Goal: Understand process/instructions: Learn about a topic

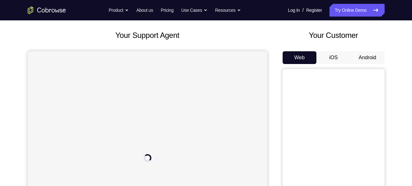
scroll to position [31, 0]
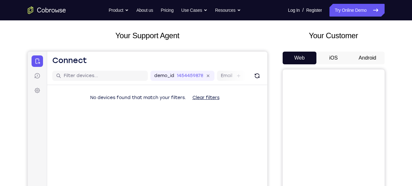
click at [366, 58] on button "Android" at bounding box center [368, 58] width 34 height 13
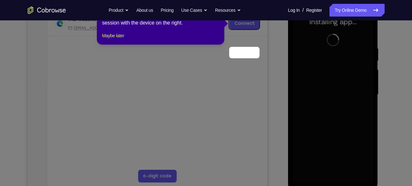
scroll to position [66, 0]
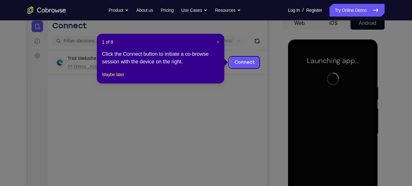
click at [218, 42] on span "×" at bounding box center [218, 42] width 3 height 5
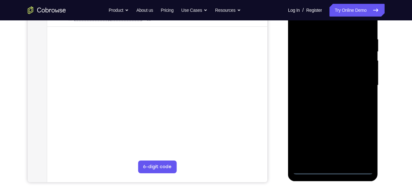
scroll to position [115, 0]
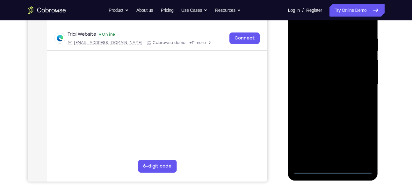
click at [333, 170] on div at bounding box center [333, 85] width 80 height 179
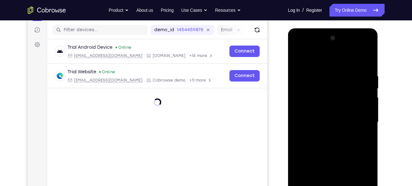
scroll to position [76, 0]
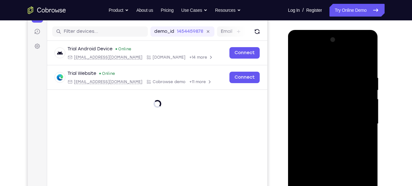
click at [361, 180] on div at bounding box center [333, 124] width 80 height 179
click at [298, 48] on div at bounding box center [333, 124] width 80 height 179
click at [305, 102] on div at bounding box center [333, 124] width 80 height 179
click at [306, 121] on div at bounding box center [333, 124] width 80 height 179
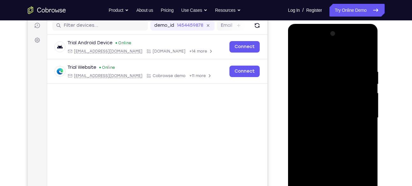
scroll to position [84, 0]
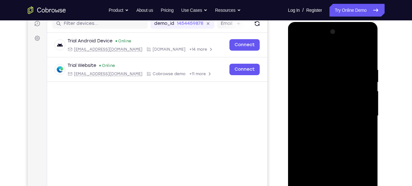
click at [319, 110] on div at bounding box center [333, 116] width 80 height 179
click at [311, 122] on div at bounding box center [333, 116] width 80 height 179
click at [362, 52] on div at bounding box center [333, 116] width 80 height 179
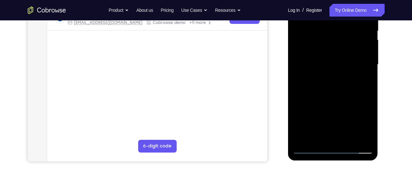
scroll to position [135, 0]
drag, startPoint x: 334, startPoint y: 103, endPoint x: 333, endPoint y: 59, distance: 44.0
click at [333, 59] on div at bounding box center [333, 64] width 80 height 179
click at [329, 137] on div at bounding box center [333, 64] width 80 height 179
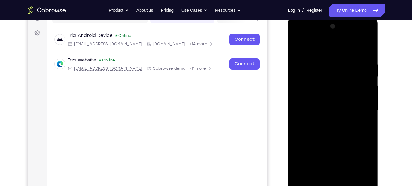
scroll to position [89, 0]
click at [332, 93] on div at bounding box center [333, 111] width 80 height 179
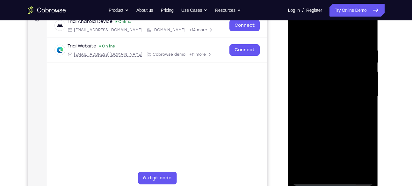
scroll to position [103, 0]
click at [370, 102] on div at bounding box center [333, 96] width 80 height 179
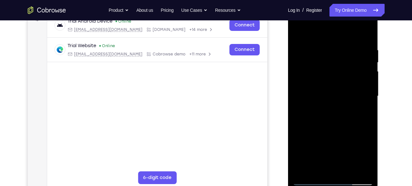
click at [369, 38] on div at bounding box center [333, 96] width 80 height 179
click at [317, 38] on div at bounding box center [333, 96] width 80 height 179
click at [302, 32] on div at bounding box center [333, 96] width 80 height 179
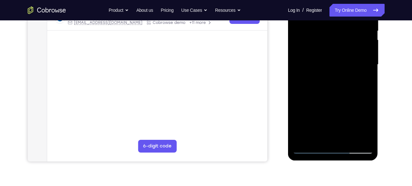
scroll to position [136, 0]
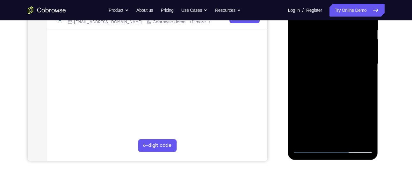
drag, startPoint x: 329, startPoint y: 112, endPoint x: 326, endPoint y: 138, distance: 26.3
click at [326, 138] on div at bounding box center [333, 64] width 80 height 179
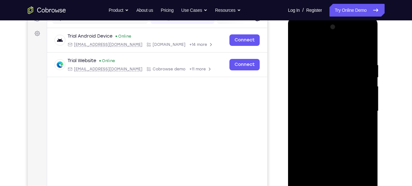
scroll to position [88, 0]
click at [298, 67] on div at bounding box center [333, 111] width 80 height 179
drag, startPoint x: 326, startPoint y: 114, endPoint x: 325, endPoint y: 70, distance: 43.7
click at [325, 70] on div at bounding box center [333, 111] width 80 height 179
drag, startPoint x: 327, startPoint y: 120, endPoint x: 330, endPoint y: 77, distance: 42.8
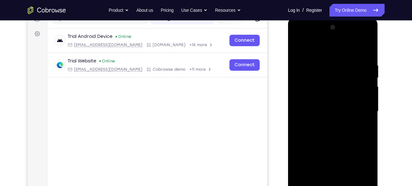
click at [330, 77] on div at bounding box center [333, 111] width 80 height 179
drag, startPoint x: 330, startPoint y: 116, endPoint x: 331, endPoint y: 74, distance: 41.8
click at [331, 74] on div at bounding box center [333, 111] width 80 height 179
drag, startPoint x: 327, startPoint y: 117, endPoint x: 326, endPoint y: 133, distance: 16.0
click at [326, 133] on div at bounding box center [333, 111] width 80 height 179
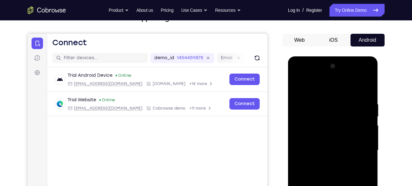
scroll to position [46, 0]
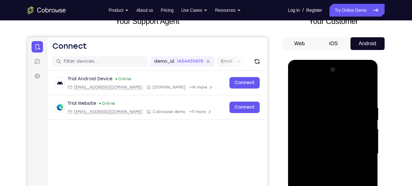
drag, startPoint x: 326, startPoint y: 103, endPoint x: 319, endPoint y: 146, distance: 43.0
click at [319, 146] on div at bounding box center [333, 154] width 80 height 179
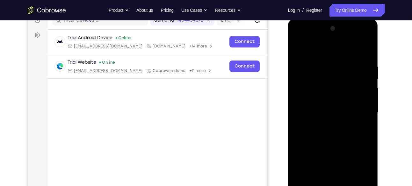
scroll to position [88, 0]
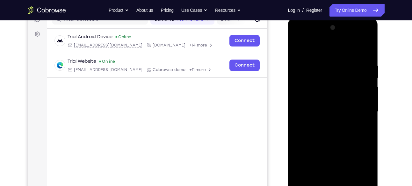
drag, startPoint x: 329, startPoint y: 96, endPoint x: 323, endPoint y: 138, distance: 41.8
click at [323, 138] on div at bounding box center [333, 112] width 80 height 179
drag, startPoint x: 335, startPoint y: 71, endPoint x: 328, endPoint y: 128, distance: 58.2
click at [328, 128] on div at bounding box center [333, 112] width 80 height 179
drag, startPoint x: 333, startPoint y: 71, endPoint x: 329, endPoint y: 120, distance: 48.9
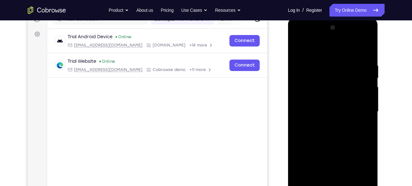
click at [329, 120] on div at bounding box center [333, 112] width 80 height 179
click at [296, 50] on div at bounding box center [333, 112] width 80 height 179
click at [359, 37] on div at bounding box center [333, 112] width 80 height 179
click at [303, 38] on div at bounding box center [333, 112] width 80 height 179
click at [361, 108] on div at bounding box center [333, 112] width 80 height 179
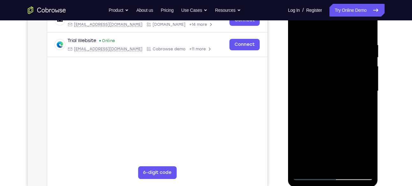
scroll to position [109, 0]
click at [338, 102] on div at bounding box center [333, 91] width 80 height 179
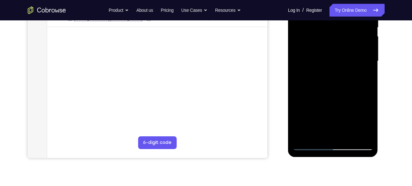
scroll to position [156, 0]
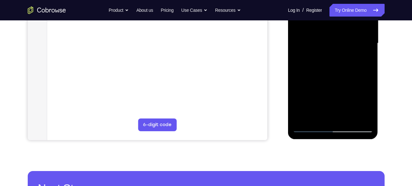
click at [310, 125] on div at bounding box center [333, 43] width 80 height 179
click at [311, 128] on div at bounding box center [333, 43] width 80 height 179
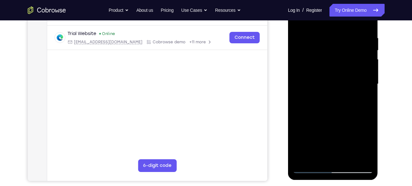
scroll to position [110, 0]
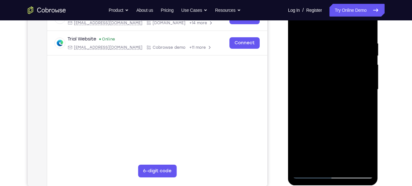
click at [329, 101] on div at bounding box center [333, 89] width 80 height 179
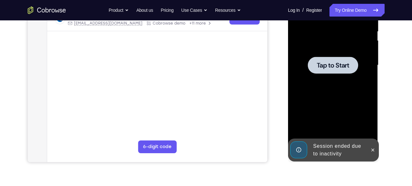
scroll to position [134, 0]
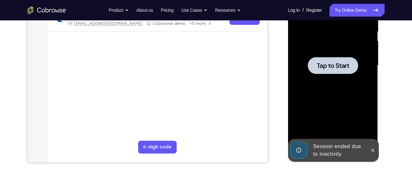
click at [316, 80] on div at bounding box center [333, 65] width 80 height 179
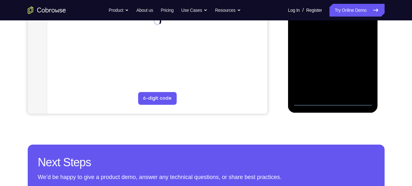
scroll to position [183, 0]
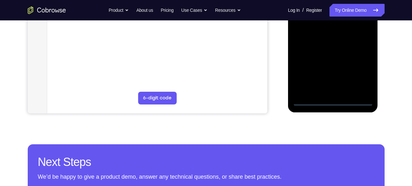
click at [332, 103] on div at bounding box center [333, 16] width 80 height 179
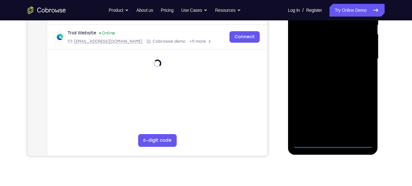
scroll to position [140, 0]
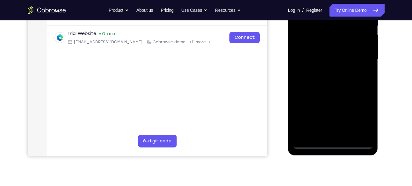
click at [359, 121] on div at bounding box center [333, 59] width 80 height 179
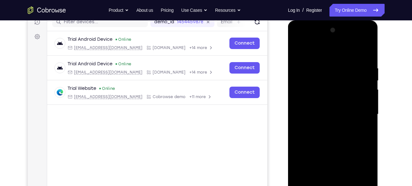
scroll to position [84, 0]
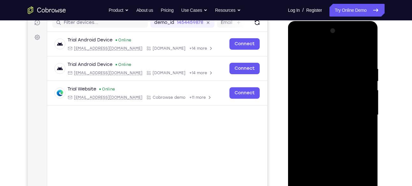
click at [298, 39] on div at bounding box center [333, 115] width 80 height 179
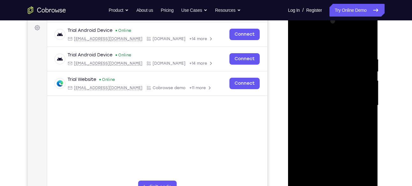
click at [312, 67] on div at bounding box center [333, 105] width 80 height 179
click at [306, 88] on div at bounding box center [333, 105] width 80 height 179
click at [309, 46] on div at bounding box center [333, 105] width 80 height 179
click at [306, 88] on div at bounding box center [333, 105] width 80 height 179
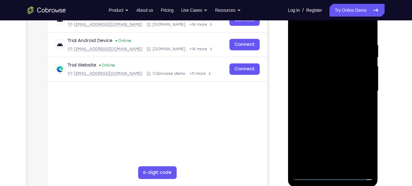
scroll to position [112, 0]
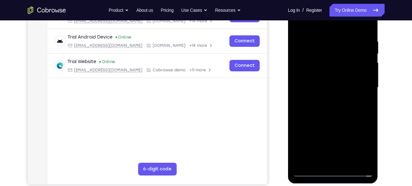
click at [321, 90] on div at bounding box center [333, 87] width 80 height 179
click at [326, 81] on div at bounding box center [333, 87] width 80 height 179
click at [348, 67] on div at bounding box center [333, 87] width 80 height 179
click at [345, 69] on div at bounding box center [333, 87] width 80 height 179
click at [338, 81] on div at bounding box center [333, 87] width 80 height 179
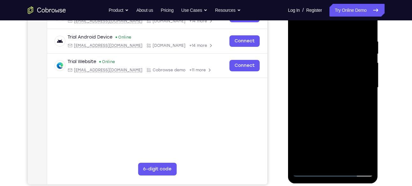
click at [333, 94] on div at bounding box center [333, 87] width 80 height 179
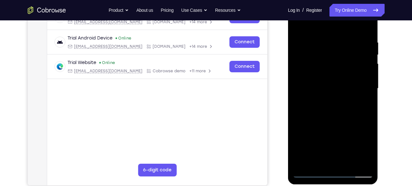
scroll to position [157, 0]
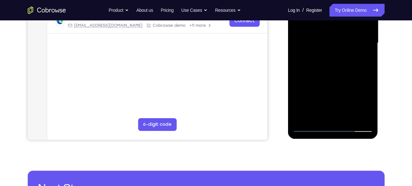
drag, startPoint x: 336, startPoint y: 94, endPoint x: 337, endPoint y: 59, distance: 35.4
click at [337, 59] on div at bounding box center [333, 43] width 80 height 179
click at [330, 112] on div at bounding box center [333, 43] width 80 height 179
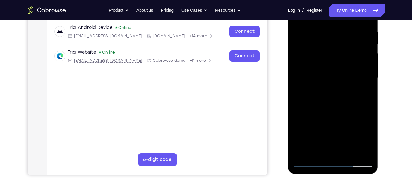
scroll to position [122, 0]
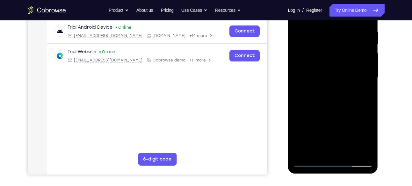
drag, startPoint x: 336, startPoint y: 124, endPoint x: 340, endPoint y: 82, distance: 42.6
click at [340, 82] on div at bounding box center [333, 78] width 80 height 179
drag, startPoint x: 348, startPoint y: 69, endPoint x: 341, endPoint y: 115, distance: 46.4
click at [341, 115] on div at bounding box center [333, 78] width 80 height 179
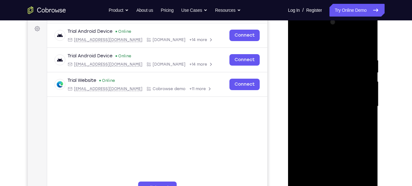
scroll to position [92, 0]
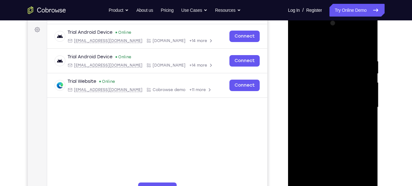
click at [360, 32] on div at bounding box center [333, 107] width 80 height 179
click at [299, 33] on div at bounding box center [333, 107] width 80 height 179
click at [361, 104] on div at bounding box center [333, 107] width 80 height 179
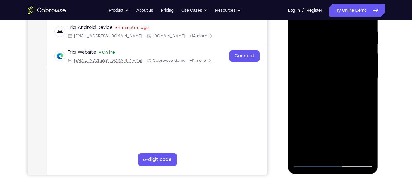
scroll to position [122, 0]
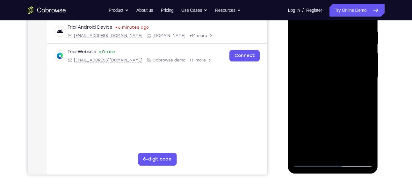
click at [341, 88] on div at bounding box center [333, 78] width 80 height 179
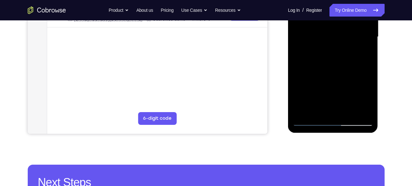
scroll to position [162, 0]
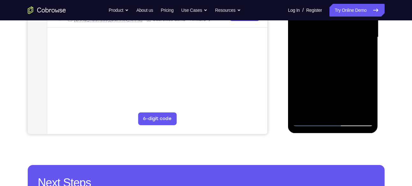
click at [341, 113] on div at bounding box center [333, 37] width 80 height 179
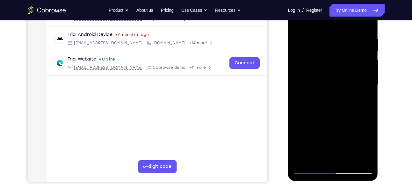
scroll to position [115, 0]
click at [322, 122] on div at bounding box center [333, 85] width 80 height 179
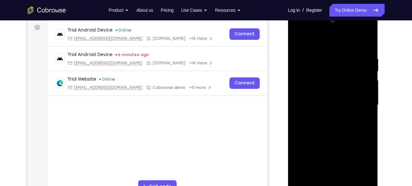
scroll to position [94, 0]
click at [326, 71] on div at bounding box center [333, 105] width 80 height 179
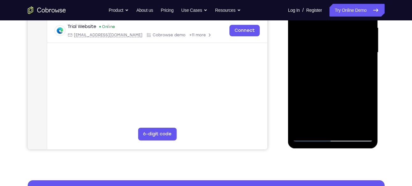
scroll to position [152, 0]
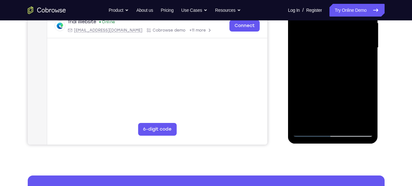
click at [322, 82] on div at bounding box center [333, 48] width 80 height 179
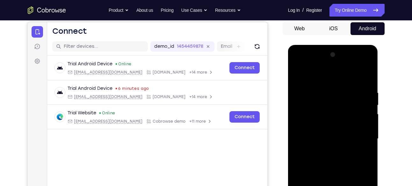
scroll to position [60, 0]
click at [297, 64] on div at bounding box center [333, 139] width 80 height 179
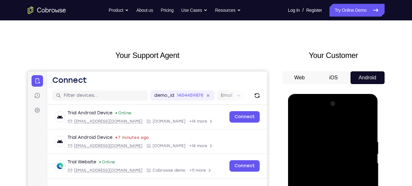
scroll to position [0, 0]
